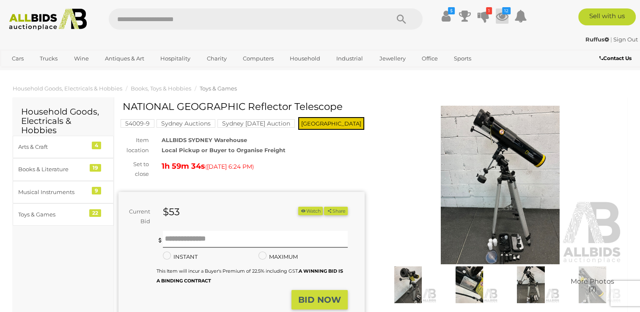
click at [501, 14] on icon at bounding box center [502, 15] width 13 height 15
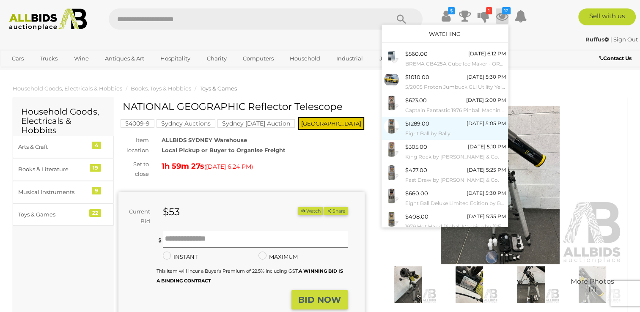
click at [420, 123] on span "$1289.00" at bounding box center [417, 123] width 24 height 7
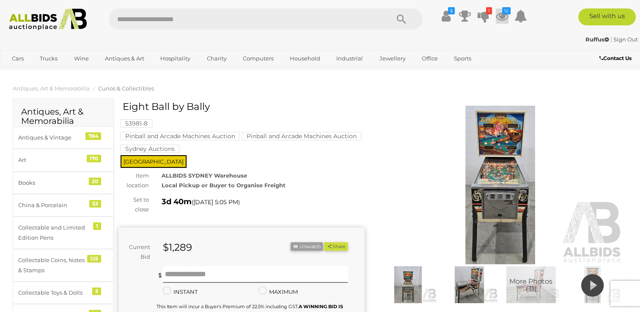
click at [502, 15] on icon at bounding box center [502, 15] width 13 height 15
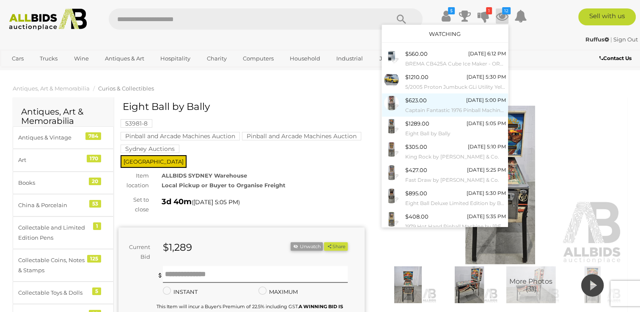
click at [427, 107] on small "Captain Fantastic 1976 Pinball Machine by [PERSON_NAME]" at bounding box center [455, 110] width 101 height 9
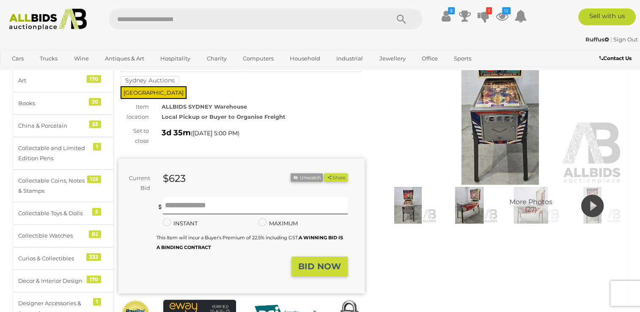
scroll to position [85, 0]
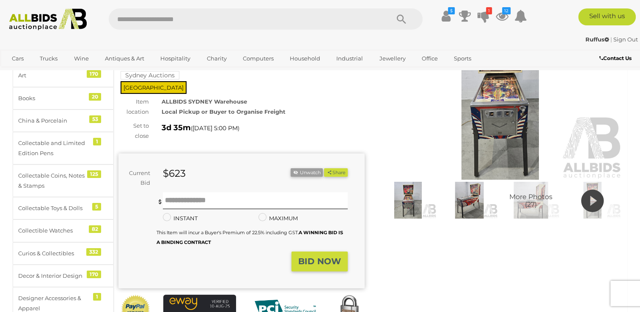
click at [591, 200] on icon at bounding box center [592, 200] width 22 height 27
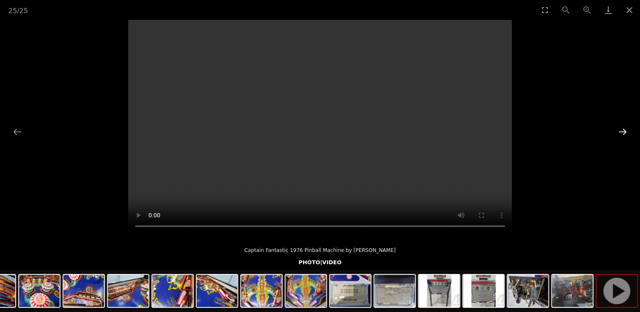
click at [625, 128] on button "Next slide" at bounding box center [623, 131] width 18 height 16
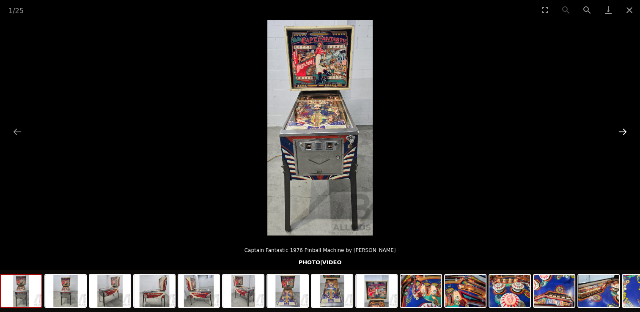
click at [624, 130] on button "Next slide" at bounding box center [623, 131] width 18 height 16
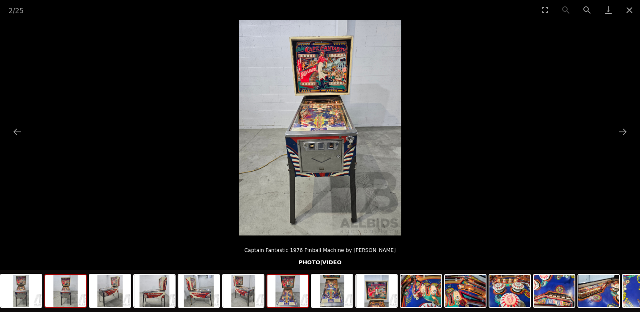
click at [288, 297] on img at bounding box center [287, 291] width 41 height 32
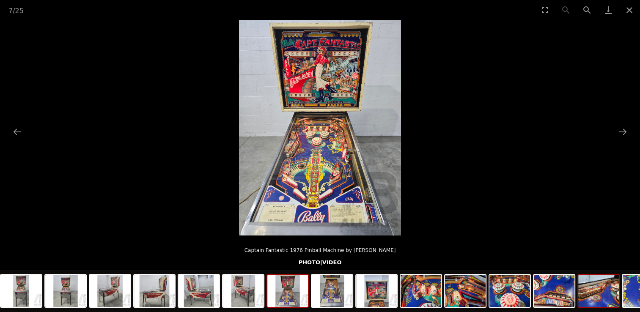
click at [581, 295] on img at bounding box center [598, 291] width 41 height 32
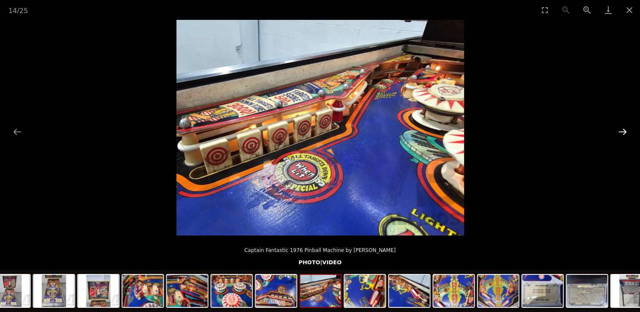
click at [623, 132] on button "Next slide" at bounding box center [623, 131] width 18 height 16
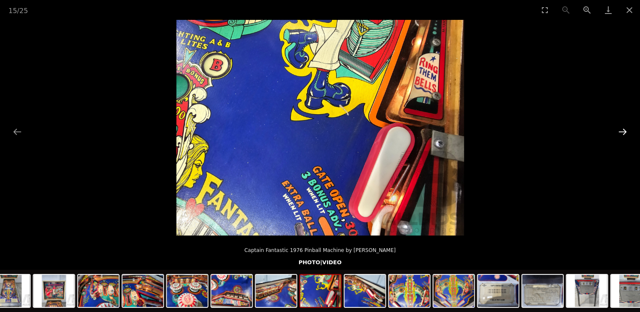
click at [623, 132] on button "Next slide" at bounding box center [623, 131] width 18 height 16
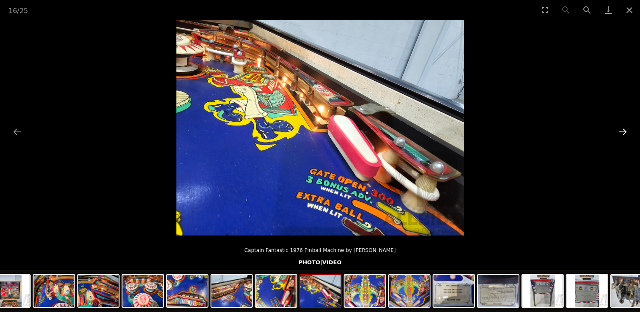
click at [623, 132] on button "Next slide" at bounding box center [623, 131] width 18 height 16
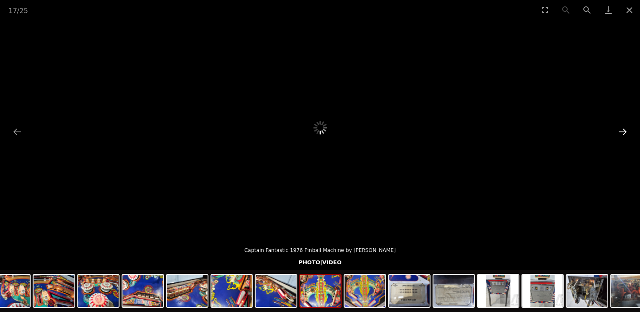
click at [623, 132] on button "Next slide" at bounding box center [623, 131] width 18 height 16
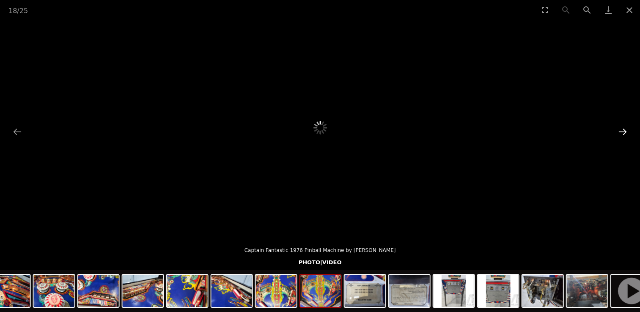
click at [623, 132] on button "Next slide" at bounding box center [623, 131] width 18 height 16
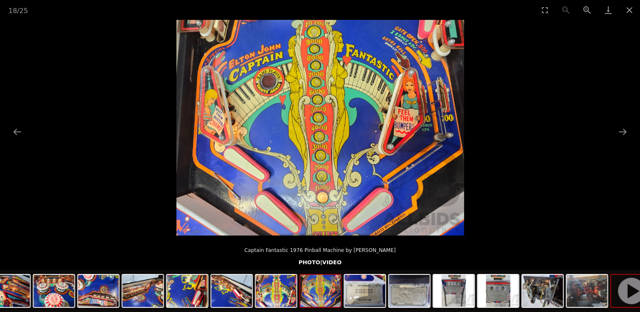
click at [631, 301] on img at bounding box center [631, 291] width 41 height 32
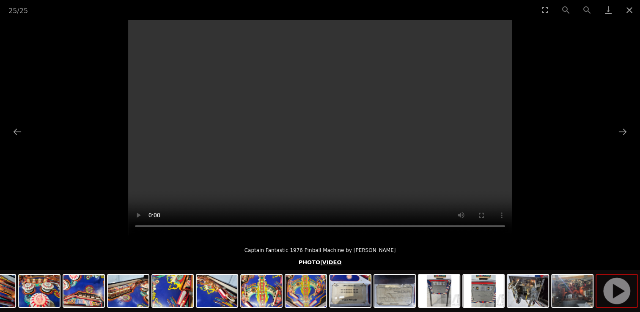
click at [328, 265] on link "VIDEO" at bounding box center [331, 262] width 19 height 6
click at [631, 9] on button "Close gallery" at bounding box center [629, 10] width 21 height 20
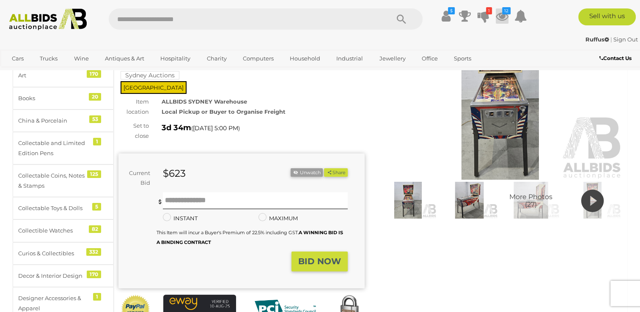
click at [501, 19] on icon at bounding box center [502, 15] width 13 height 15
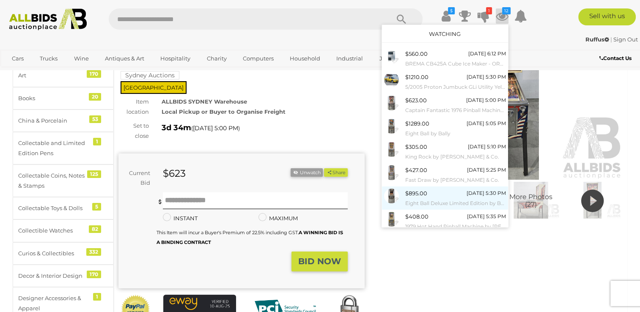
click at [416, 194] on span "$895.00" at bounding box center [416, 193] width 22 height 7
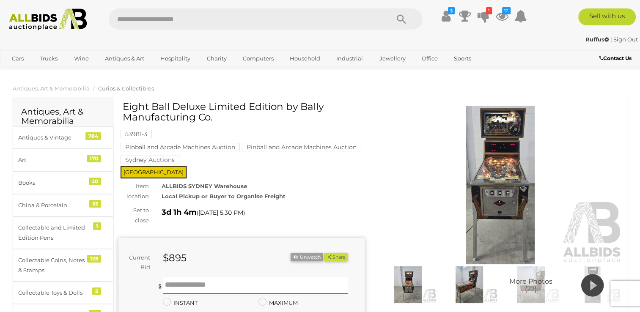
click at [594, 288] on icon at bounding box center [592, 285] width 22 height 27
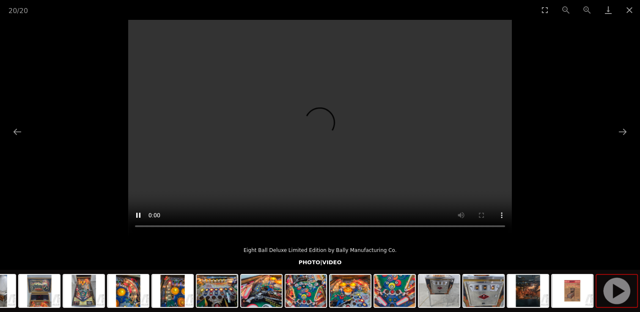
scroll to position [465, 0]
click at [627, 10] on button "Close gallery" at bounding box center [629, 10] width 21 height 20
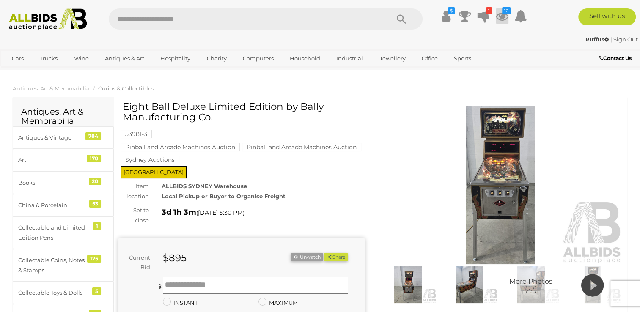
click at [502, 15] on icon at bounding box center [502, 15] width 13 height 15
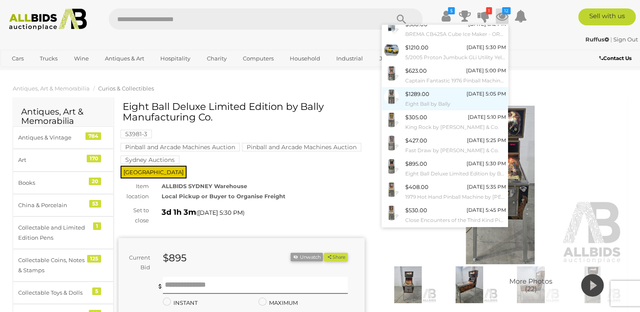
scroll to position [66, 0]
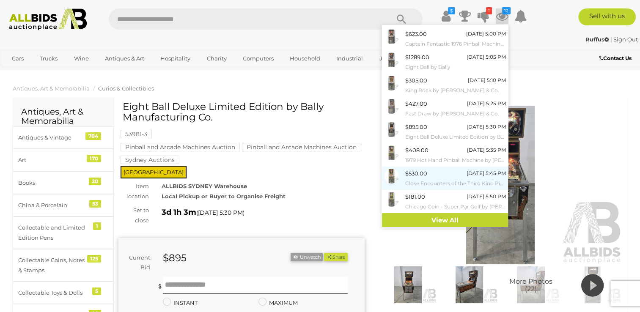
click at [422, 181] on small "Close Encounters of the Third Kind Pinball Machine by [PERSON_NAME] & Co." at bounding box center [455, 183] width 101 height 9
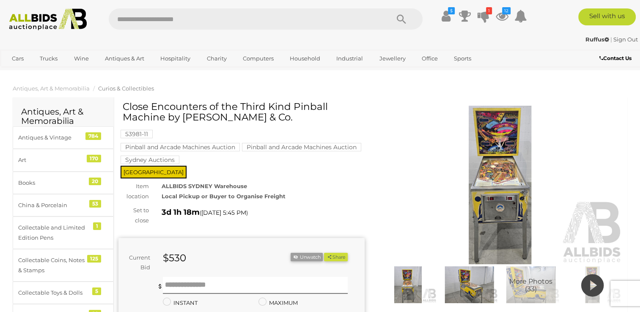
click at [510, 198] on img at bounding box center [500, 185] width 246 height 159
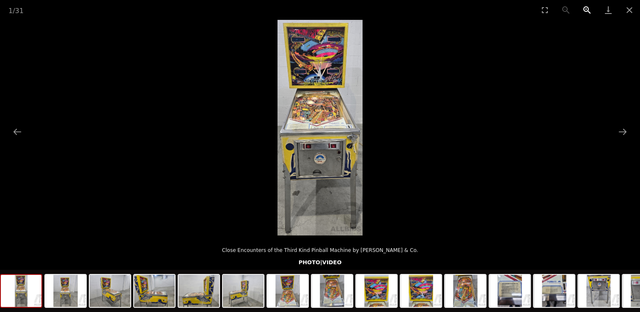
click at [586, 7] on button "Zoom in" at bounding box center [586, 10] width 21 height 20
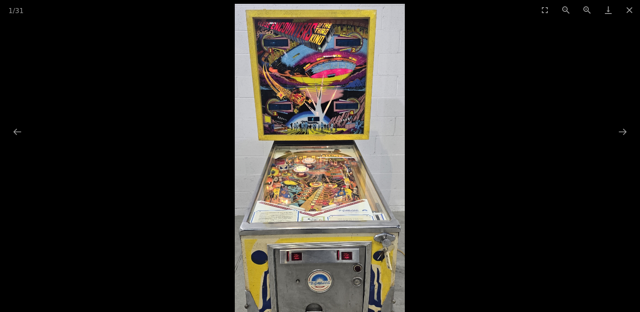
drag, startPoint x: 321, startPoint y: 162, endPoint x: 315, endPoint y: 285, distance: 122.8
click at [315, 285] on img at bounding box center [320, 219] width 170 height 431
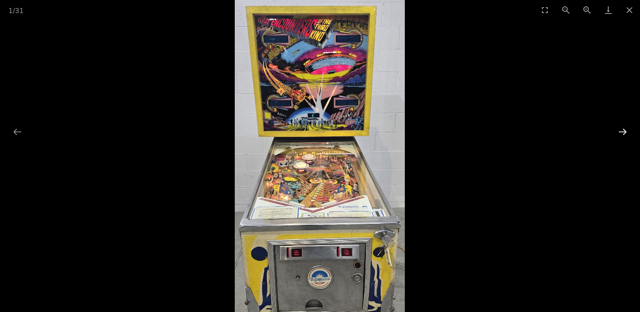
click at [621, 125] on button "Next slide" at bounding box center [623, 131] width 18 height 16
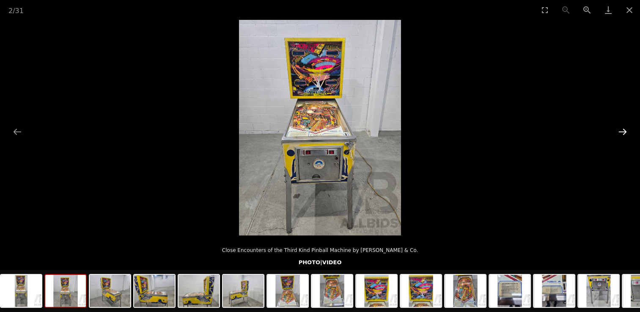
click at [621, 124] on button "Next slide" at bounding box center [623, 131] width 18 height 16
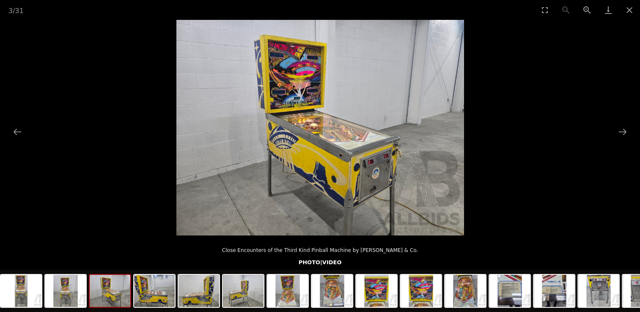
click at [620, 123] on picture at bounding box center [320, 128] width 640 height 216
click at [295, 301] on img at bounding box center [287, 291] width 41 height 32
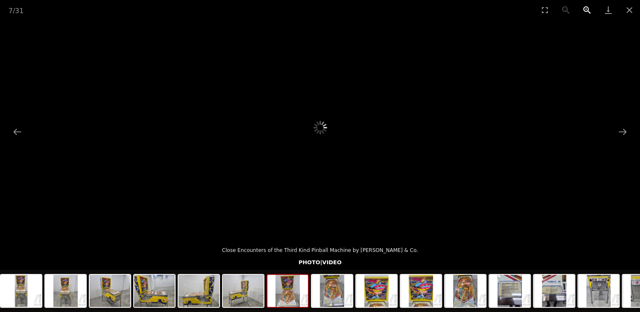
click at [586, 7] on button "Zoom in" at bounding box center [586, 10] width 21 height 20
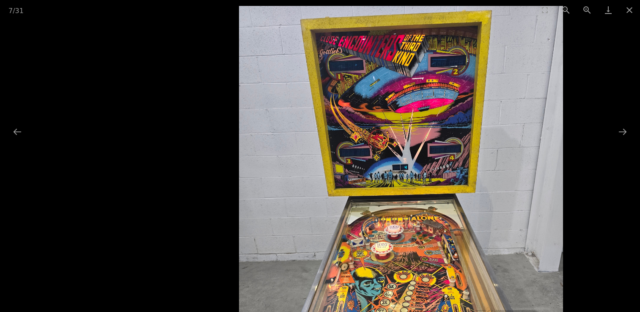
scroll to position [169, 0]
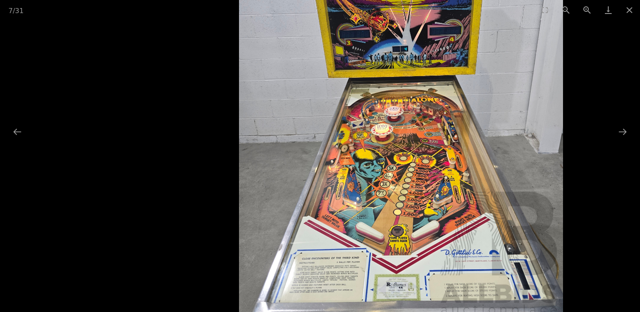
drag, startPoint x: 477, startPoint y: 253, endPoint x: 460, endPoint y: 135, distance: 118.8
click at [460, 135] on img at bounding box center [400, 103] width 323 height 431
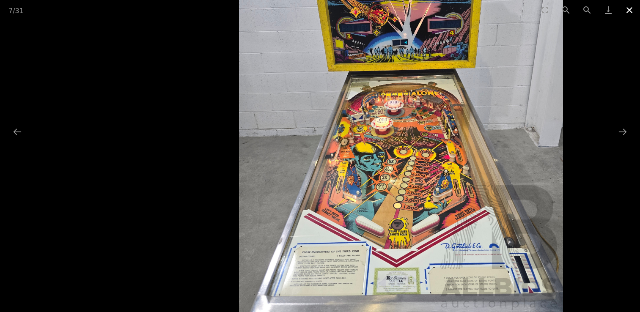
click at [629, 10] on button "Close gallery" at bounding box center [629, 10] width 21 height 20
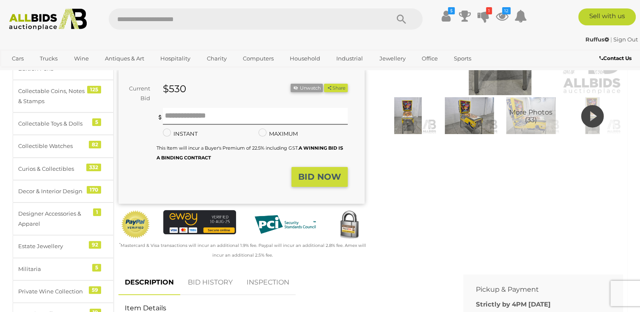
scroll to position [0, 0]
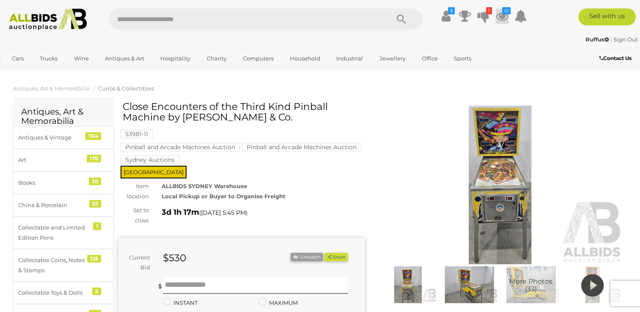
click at [502, 16] on icon at bounding box center [502, 15] width 13 height 15
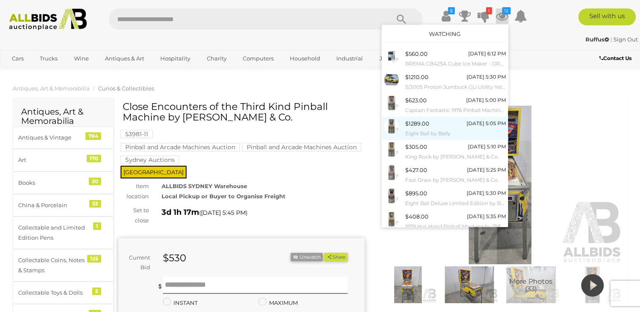
click at [425, 130] on small "Eight Ball by Bally" at bounding box center [455, 133] width 101 height 9
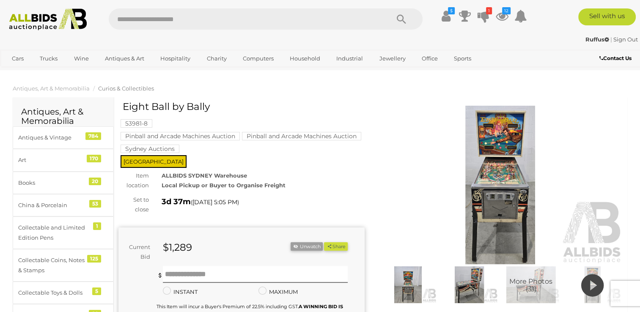
click at [493, 188] on img at bounding box center [500, 185] width 246 height 159
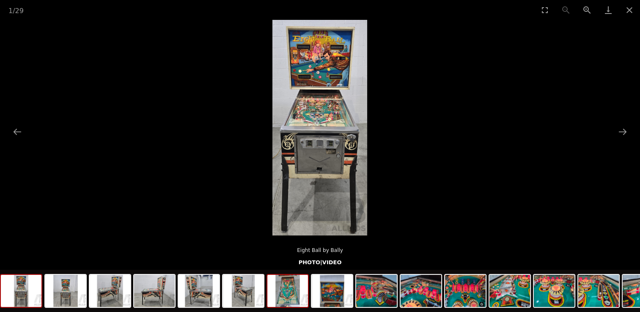
click at [283, 293] on img at bounding box center [287, 291] width 41 height 32
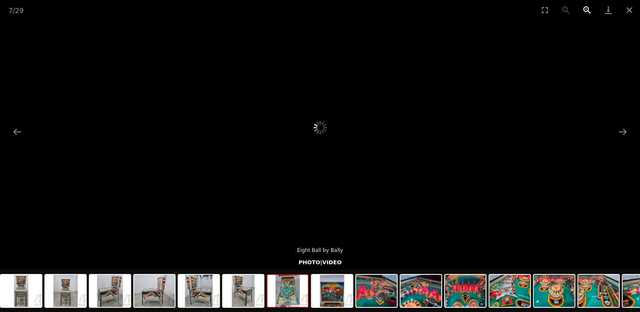
click at [584, 7] on button "Zoom in" at bounding box center [586, 10] width 21 height 20
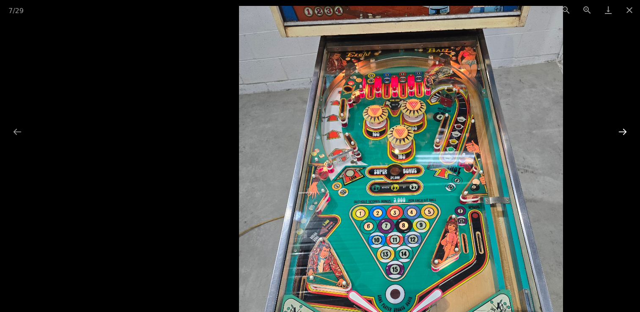
click at [622, 128] on button "Next slide" at bounding box center [623, 131] width 18 height 16
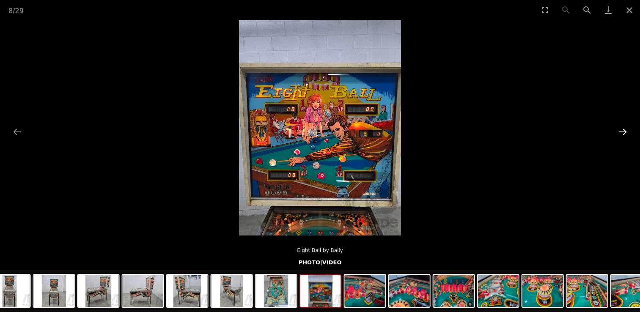
click at [624, 126] on button "Next slide" at bounding box center [623, 131] width 18 height 16
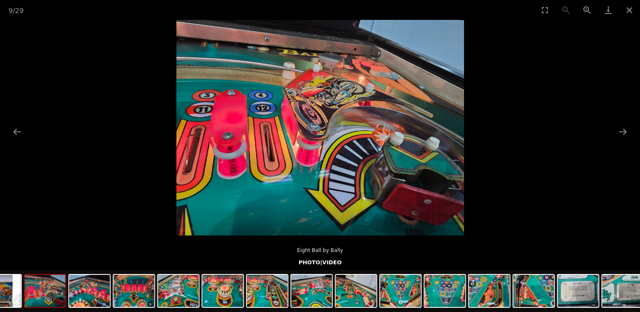
drag, startPoint x: 601, startPoint y: 298, endPoint x: 325, endPoint y: 271, distance: 277.4
click at [328, 272] on div at bounding box center [313, 292] width 1288 height 44
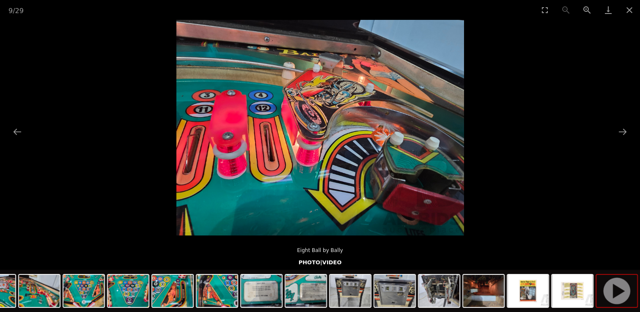
click at [621, 295] on img at bounding box center [616, 291] width 41 height 32
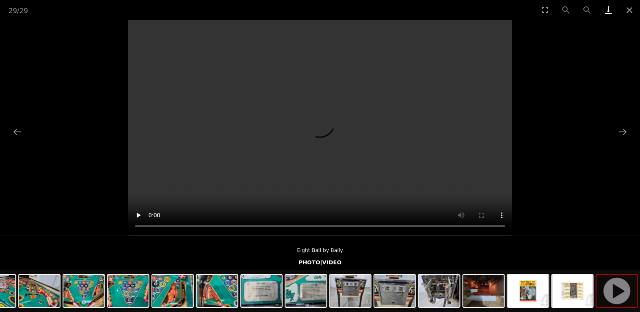
click at [608, 12] on link "Download" at bounding box center [607, 10] width 21 height 20
